Goal: Transaction & Acquisition: Obtain resource

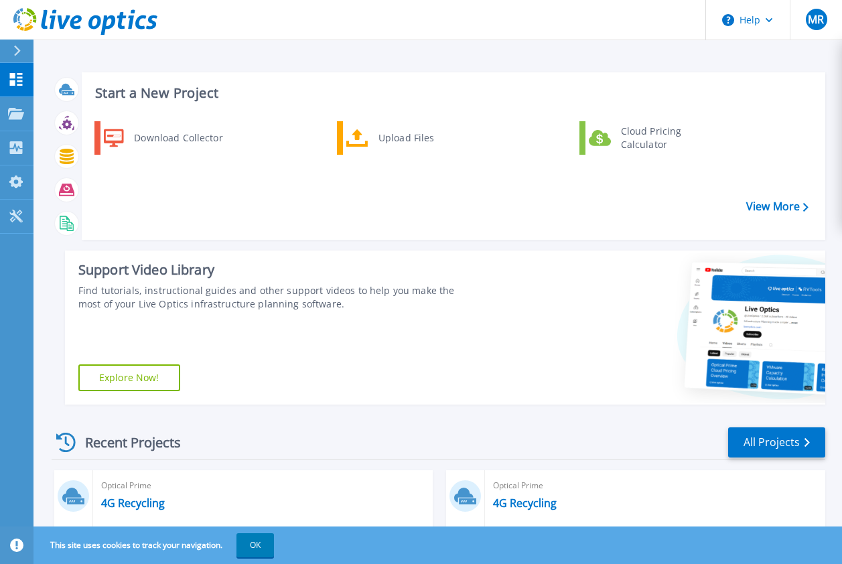
click at [204, 135] on div "Download Collector" at bounding box center [177, 138] width 101 height 27
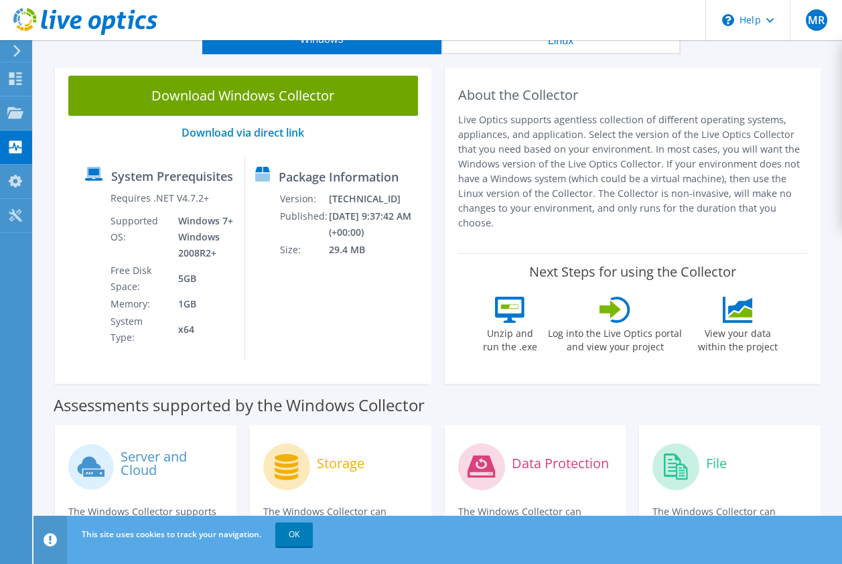
scroll to position [134, 0]
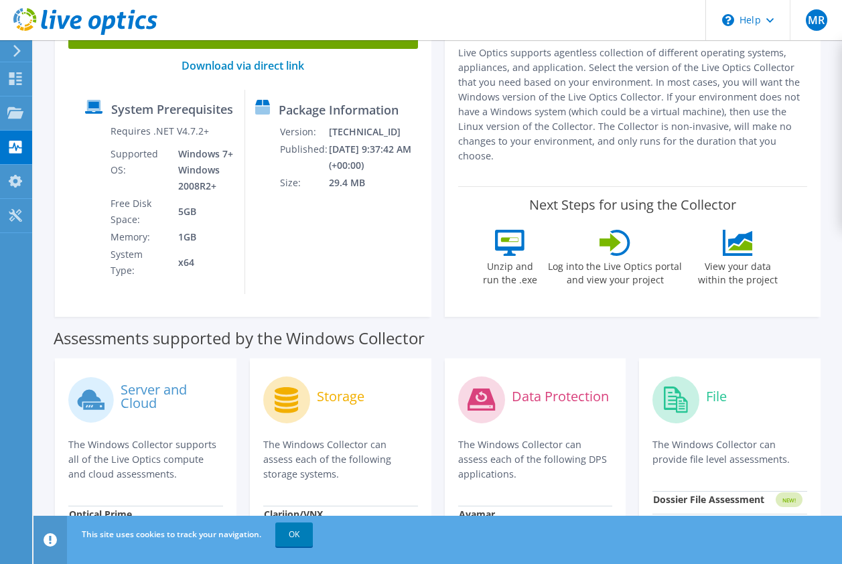
click at [308, 528] on link "OK" at bounding box center [294, 535] width 38 height 24
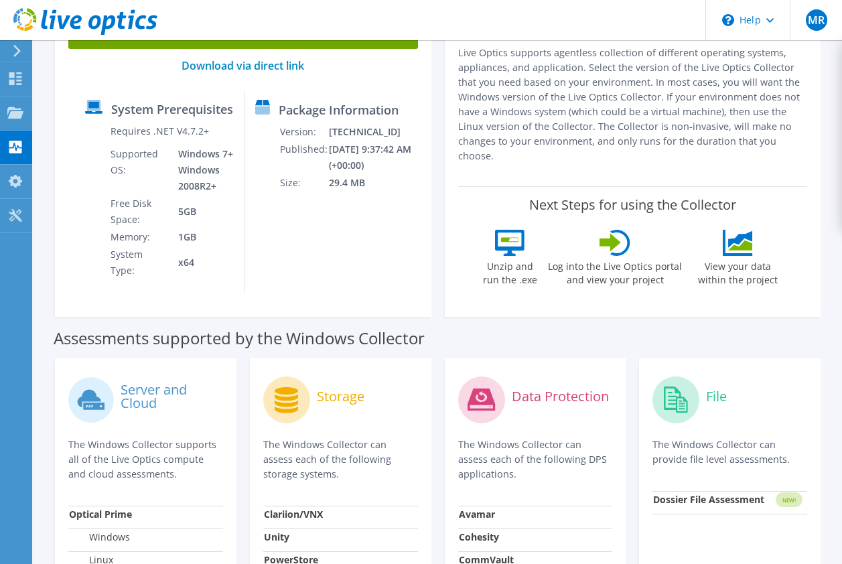
scroll to position [0, 0]
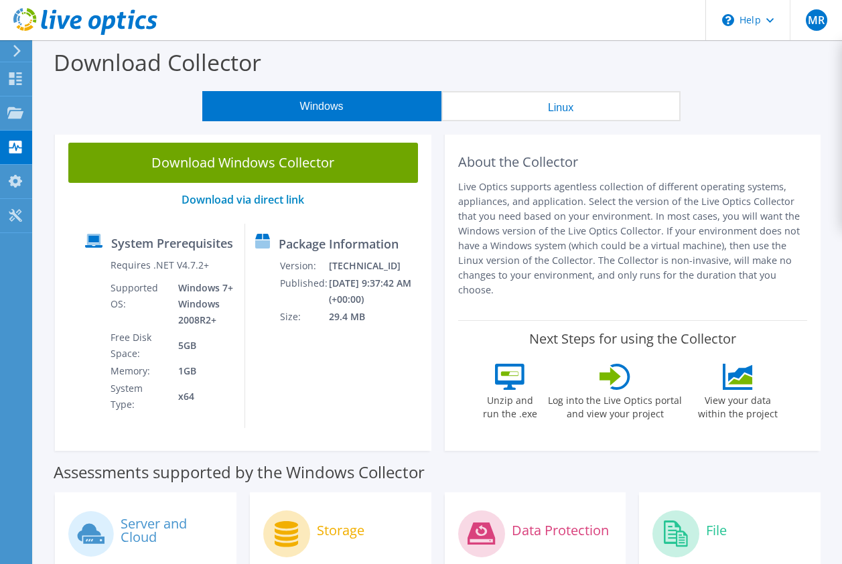
click at [265, 166] on link "Download Windows Collector" at bounding box center [243, 163] width 350 height 40
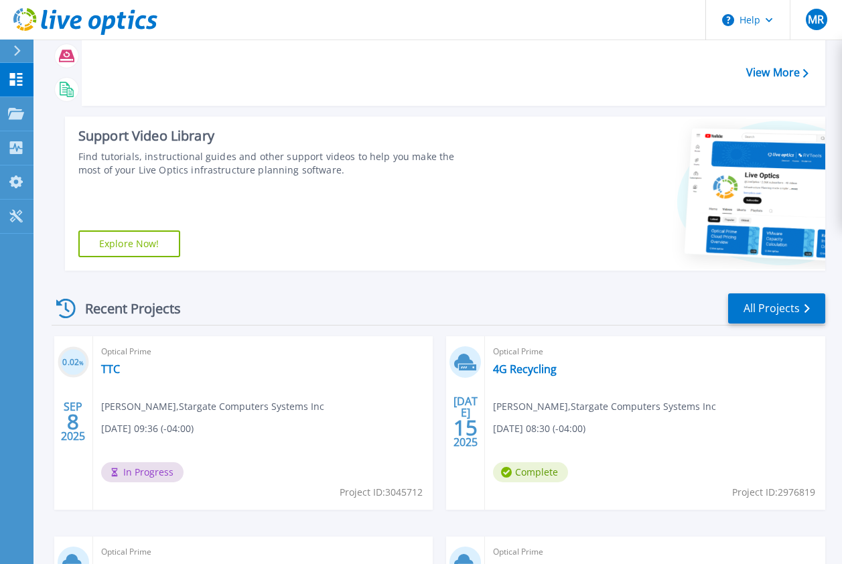
scroll to position [201, 0]
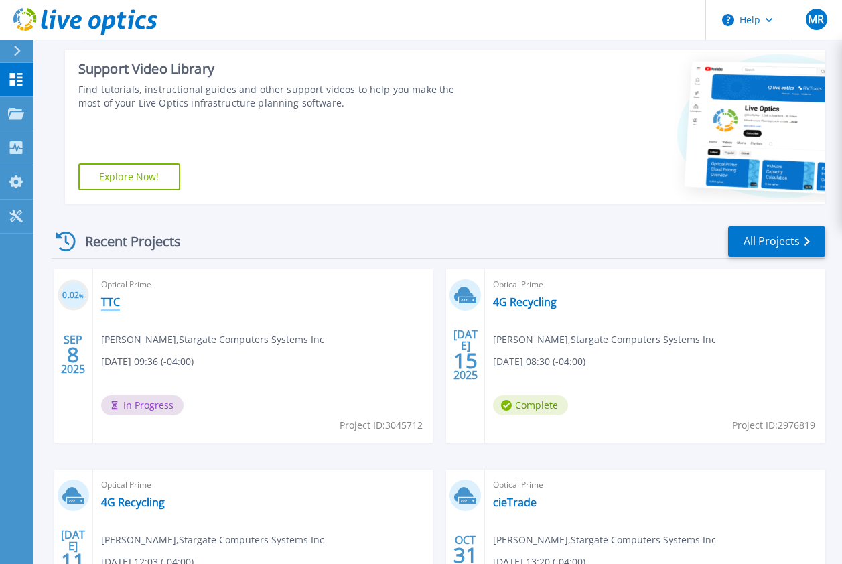
click at [111, 302] on link "TTC" at bounding box center [110, 302] width 19 height 13
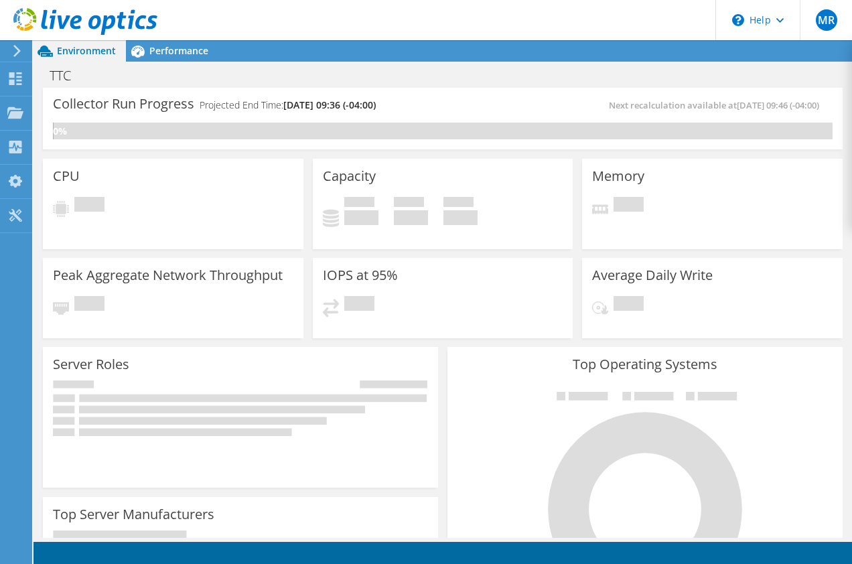
click at [20, 54] on icon at bounding box center [17, 51] width 10 height 12
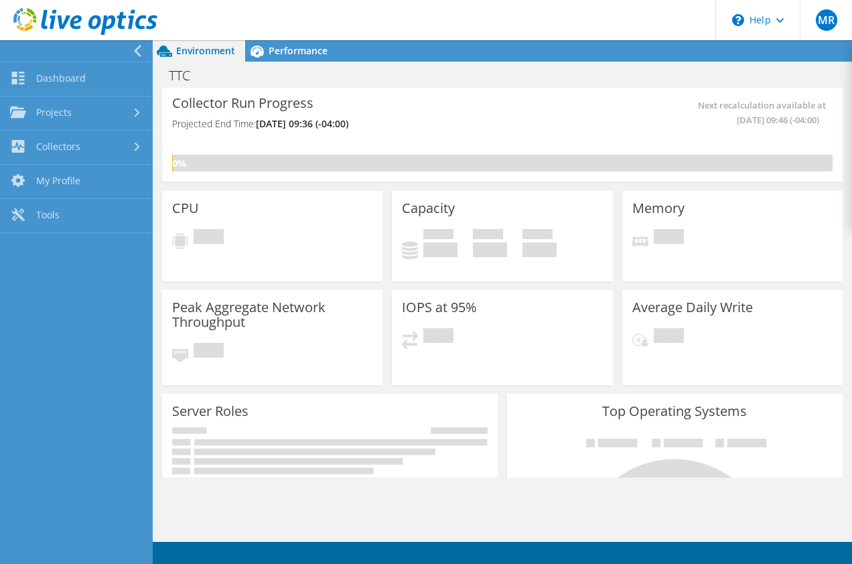
click at [67, 82] on link "Dashboard" at bounding box center [76, 79] width 153 height 34
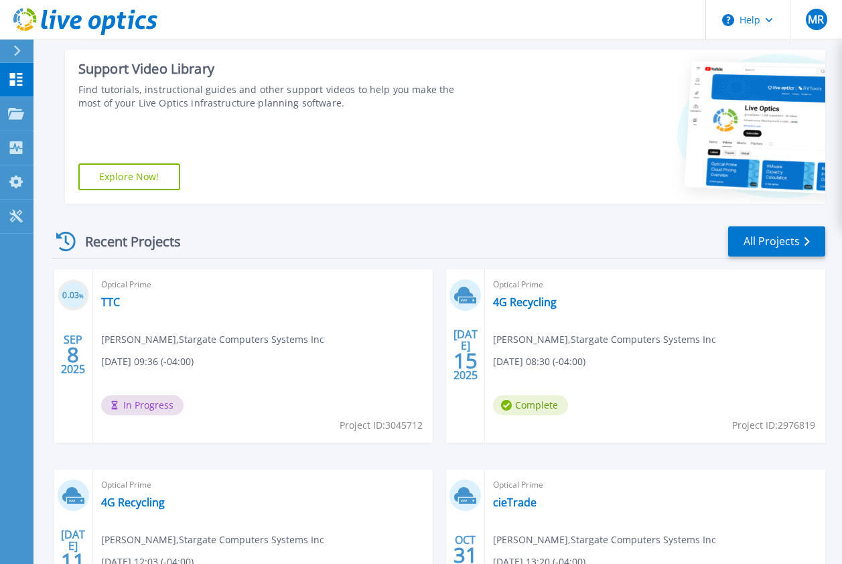
scroll to position [268, 0]
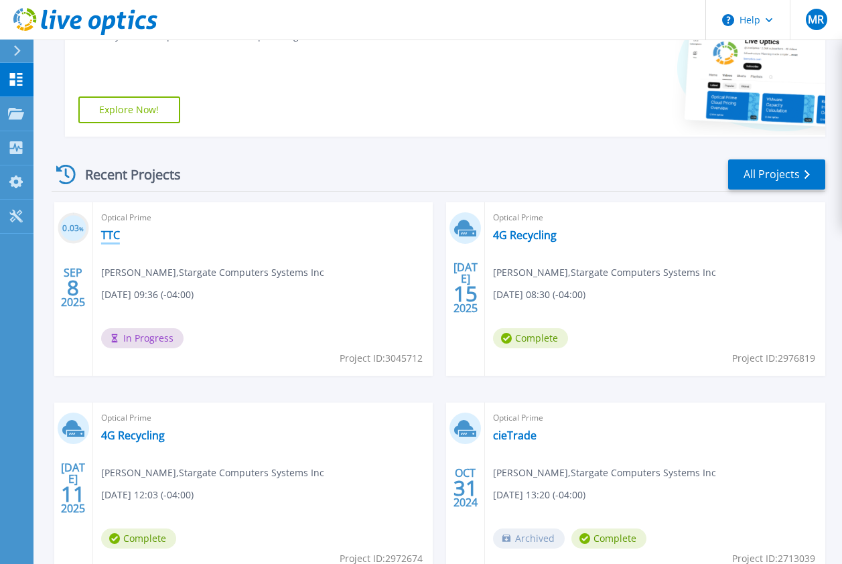
click at [115, 233] on link "TTC" at bounding box center [110, 235] width 19 height 13
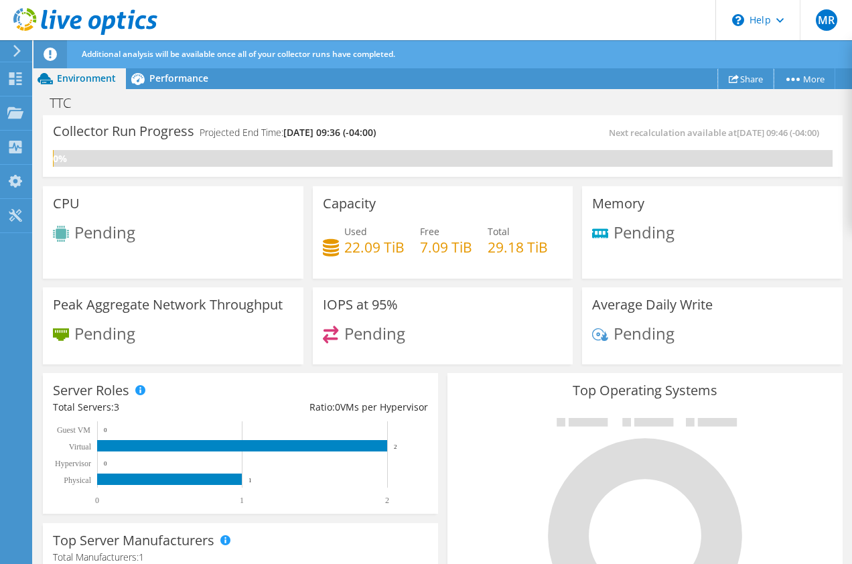
click at [746, 80] on link "Share" at bounding box center [746, 78] width 56 height 21
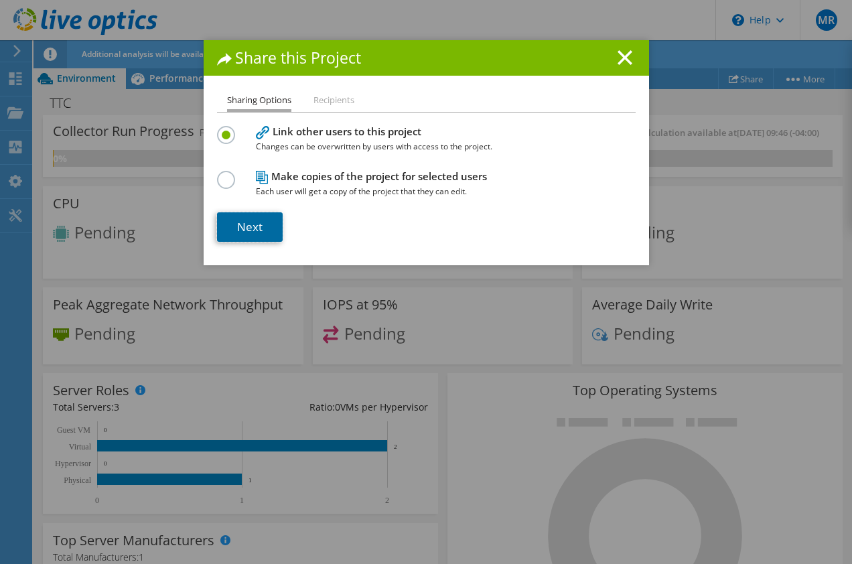
click at [261, 229] on link "Next" at bounding box center [250, 226] width 66 height 29
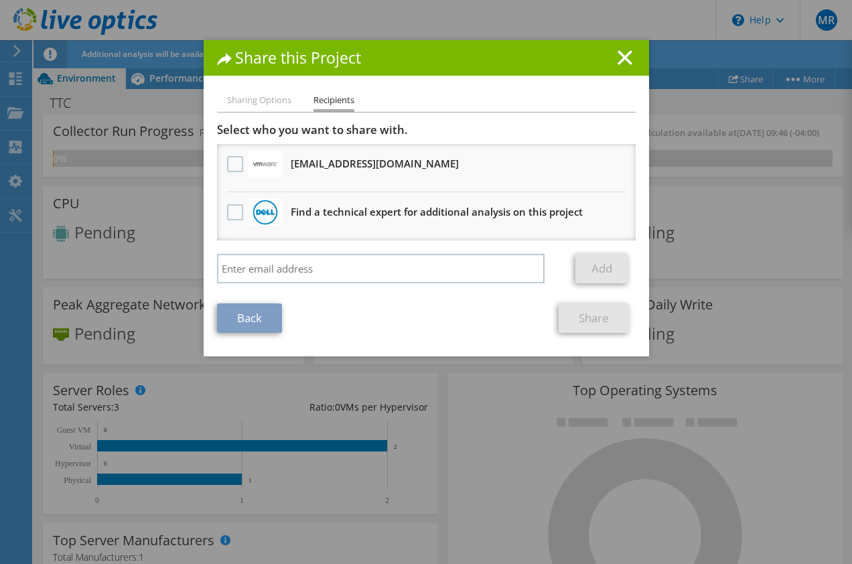
click at [227, 167] on label at bounding box center [236, 164] width 19 height 16
click at [0, 0] on input "checkbox" at bounding box center [0, 0] width 0 height 0
click at [600, 323] on link "Share" at bounding box center [594, 318] width 70 height 29
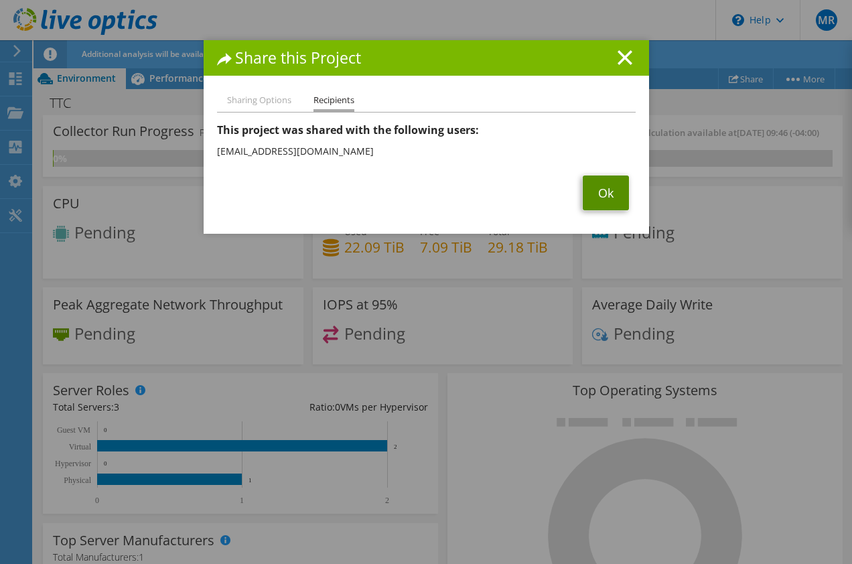
click at [585, 179] on link "Ok" at bounding box center [606, 193] width 46 height 35
